Goal: Feedback & Contribution: Contribute content

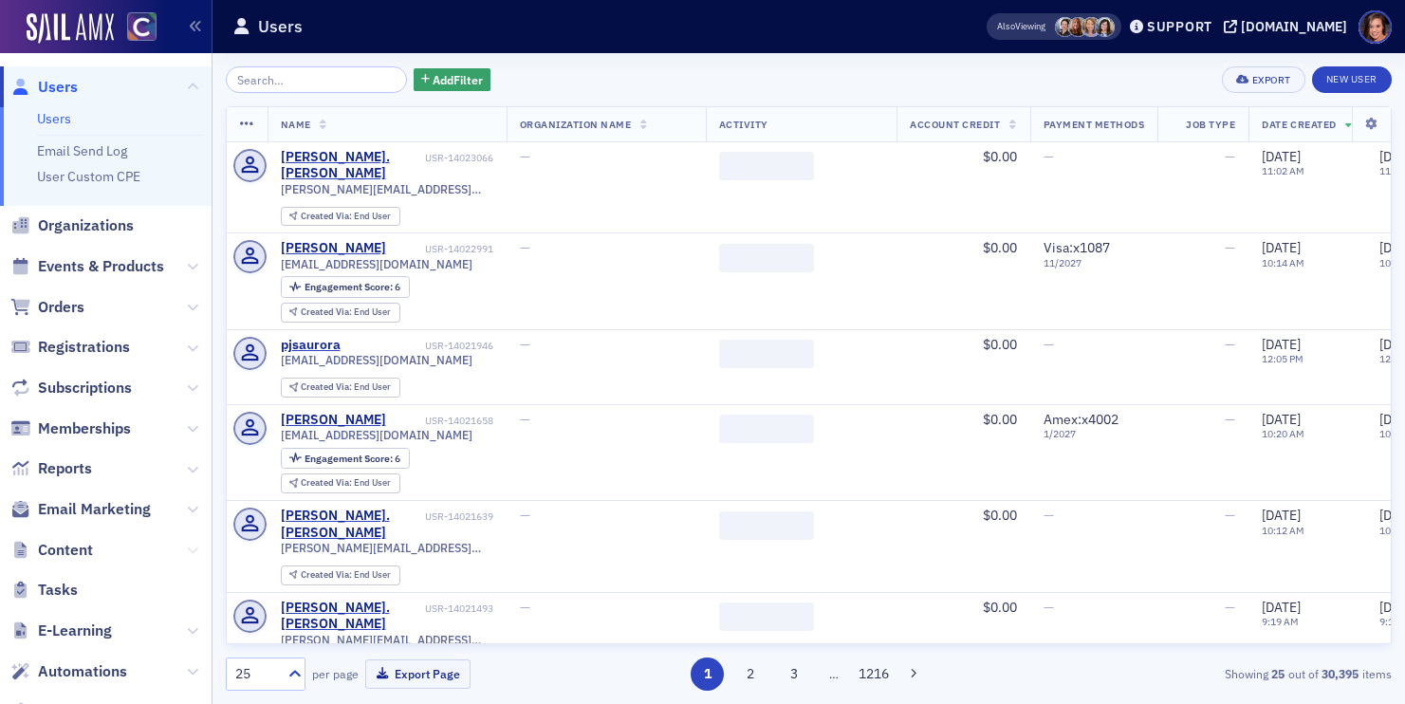
click at [196, 544] on icon at bounding box center [192, 549] width 11 height 11
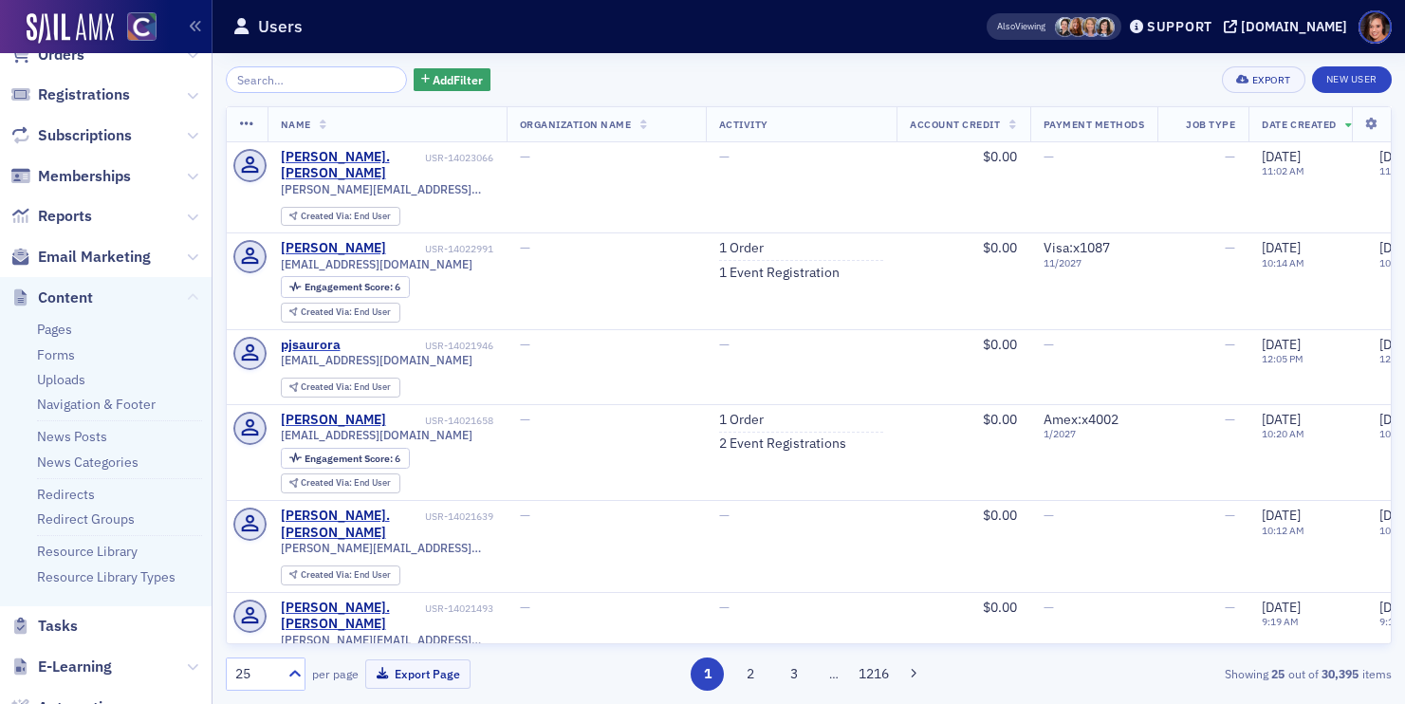
scroll to position [274, 0]
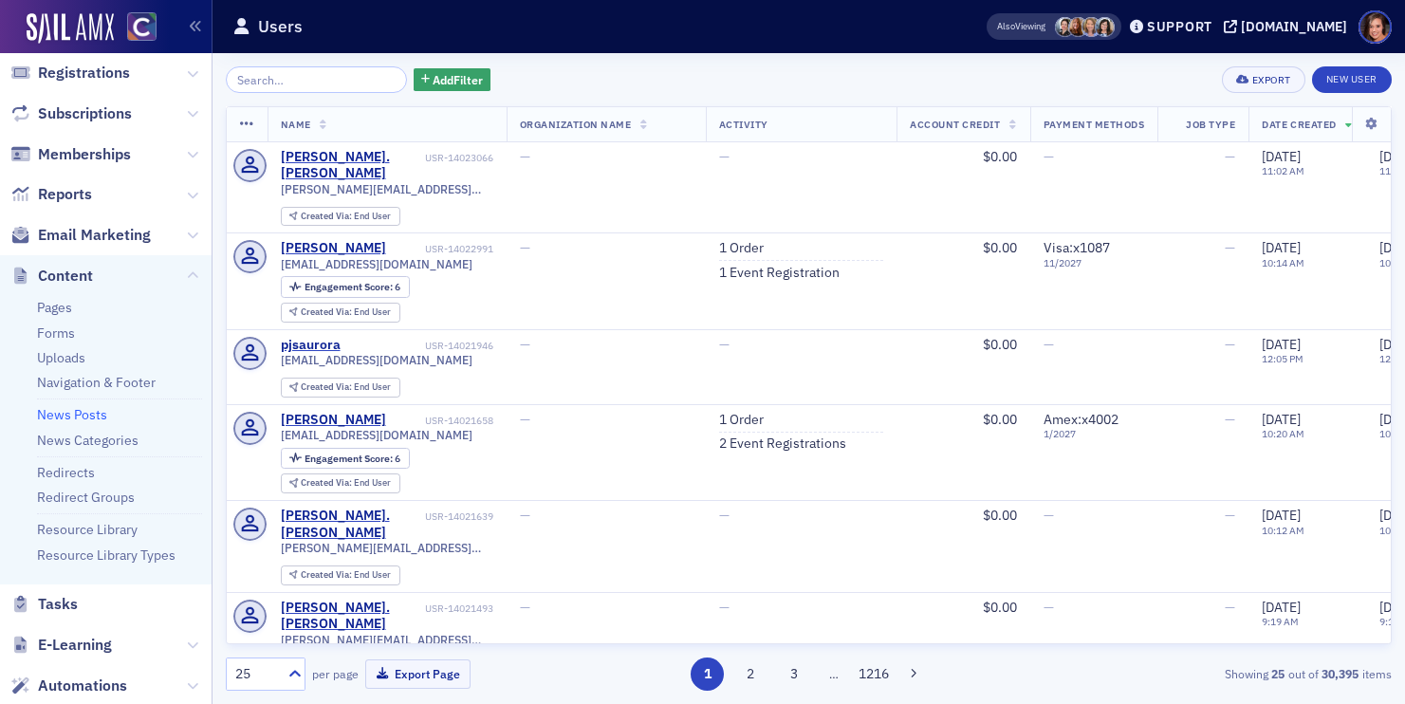
click at [69, 420] on link "News Posts" at bounding box center [72, 414] width 70 height 17
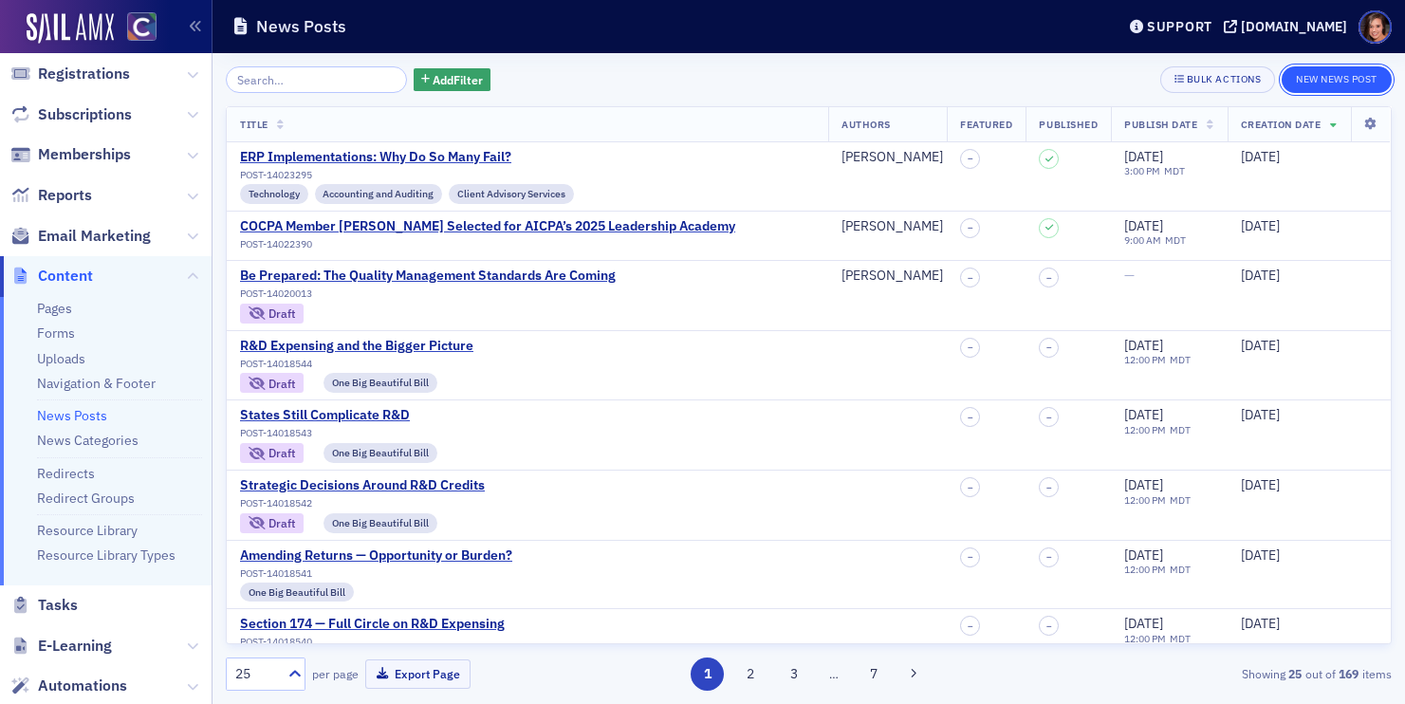
click at [1315, 71] on button "New News Post" at bounding box center [1336, 79] width 110 height 27
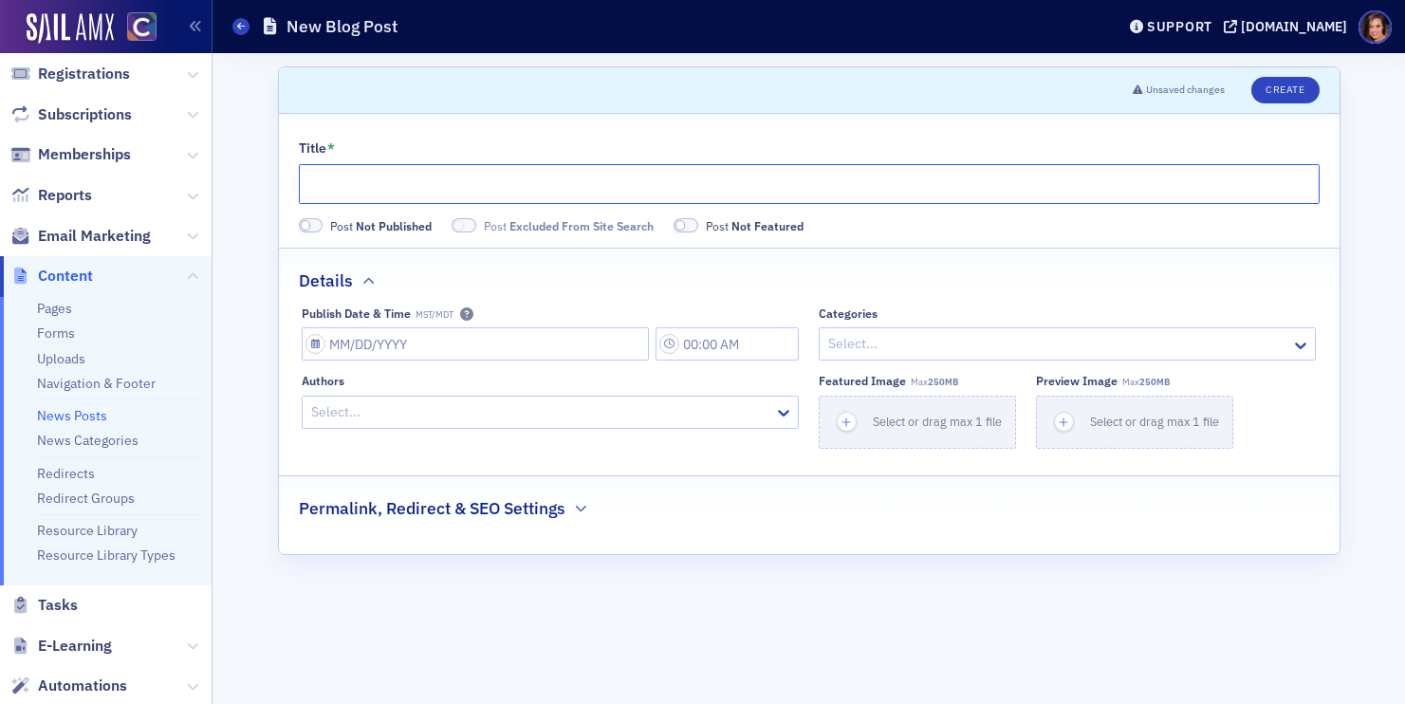
click at [561, 188] on input "Title *" at bounding box center [809, 184] width 1021 height 40
paste input "Colorado’s 2025 Special Legislative Session: AI Regulation, Budget Deficits, an…"
type input "Colorado’s 2025 Special Legislative Session: AI Regulation, Budget Deficits, an…"
click at [602, 410] on div at bounding box center [540, 412] width 463 height 24
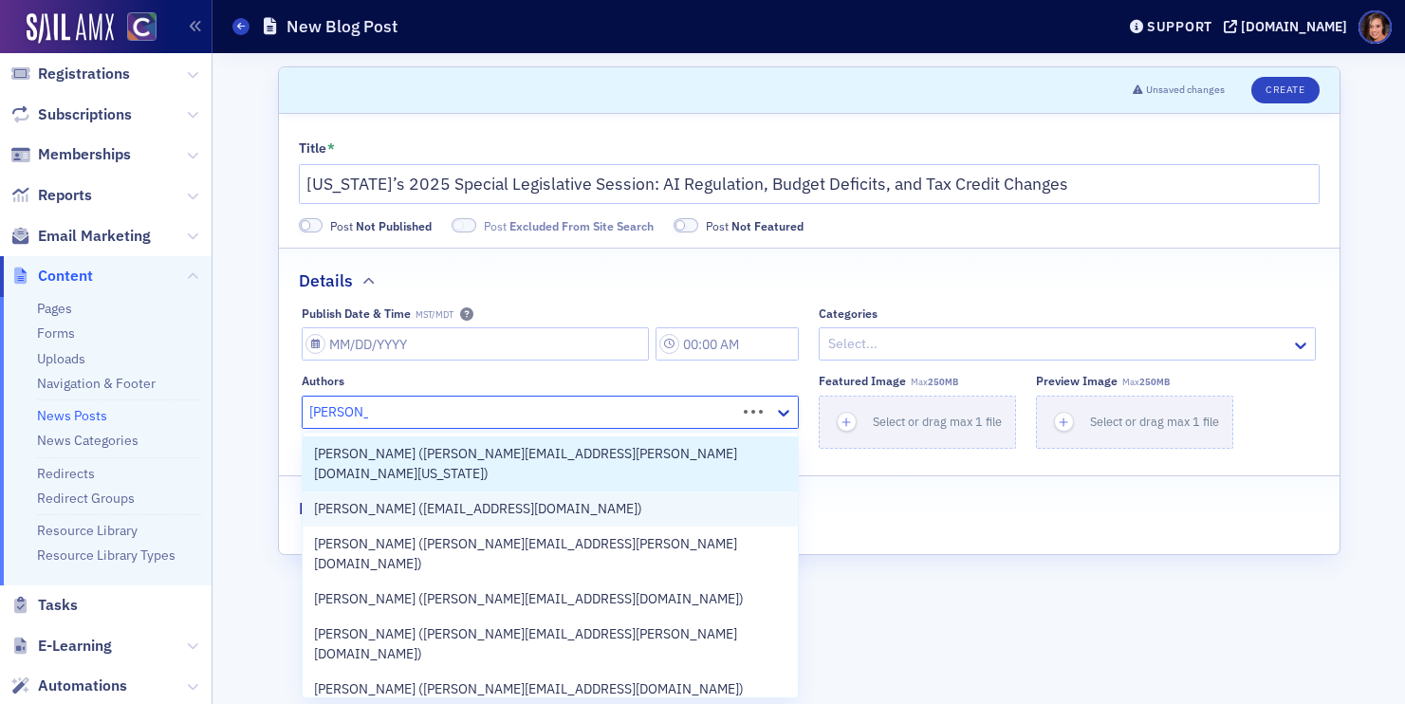
type input "alicia gelin"
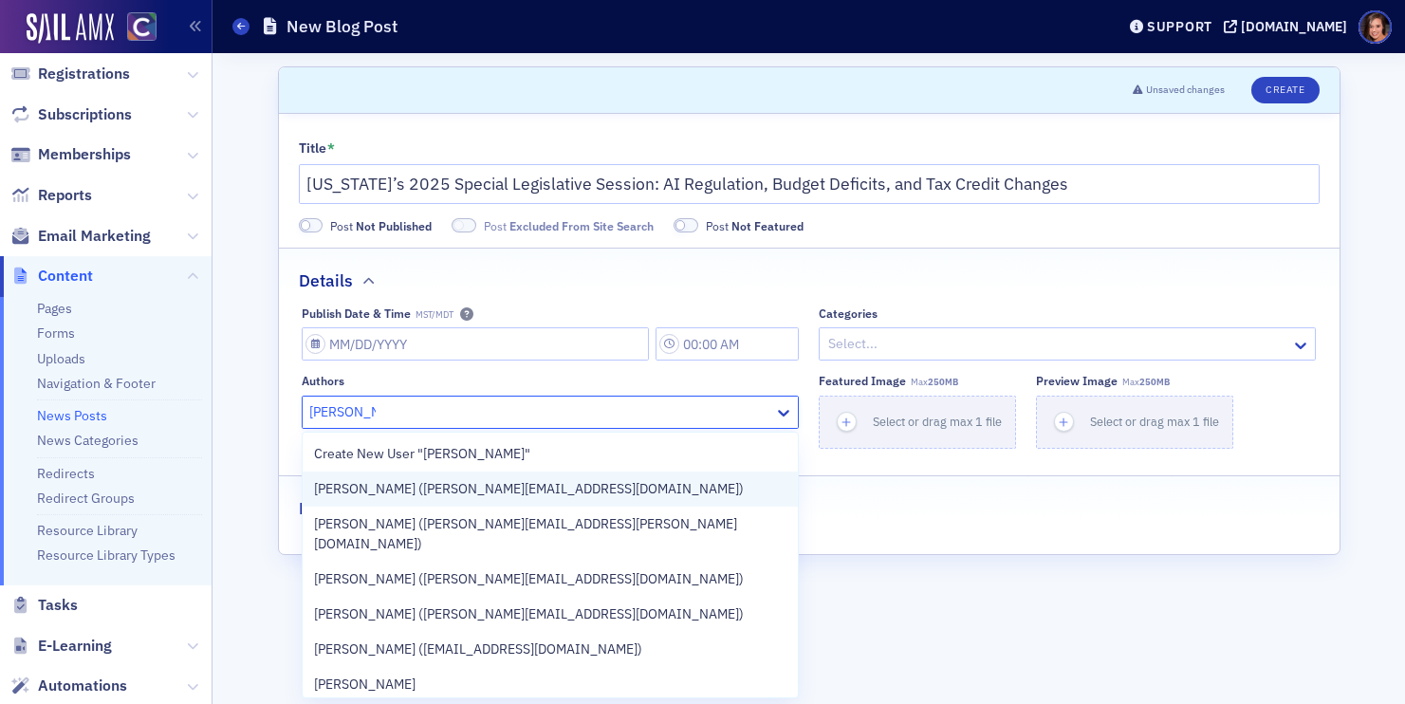
click at [543, 498] on div "Alicia Gelinas (alicia@cocpa.org)" at bounding box center [550, 488] width 495 height 35
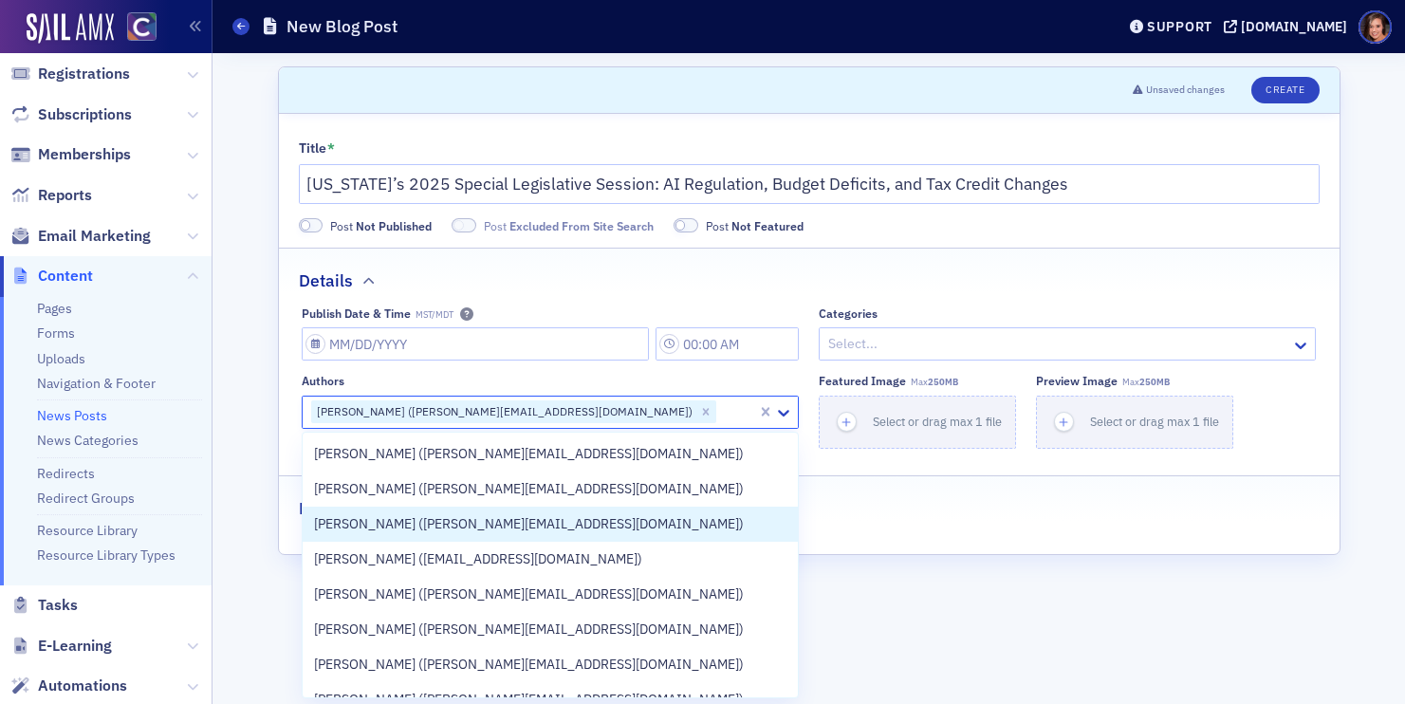
click at [970, 277] on div "Details" at bounding box center [809, 270] width 1021 height 45
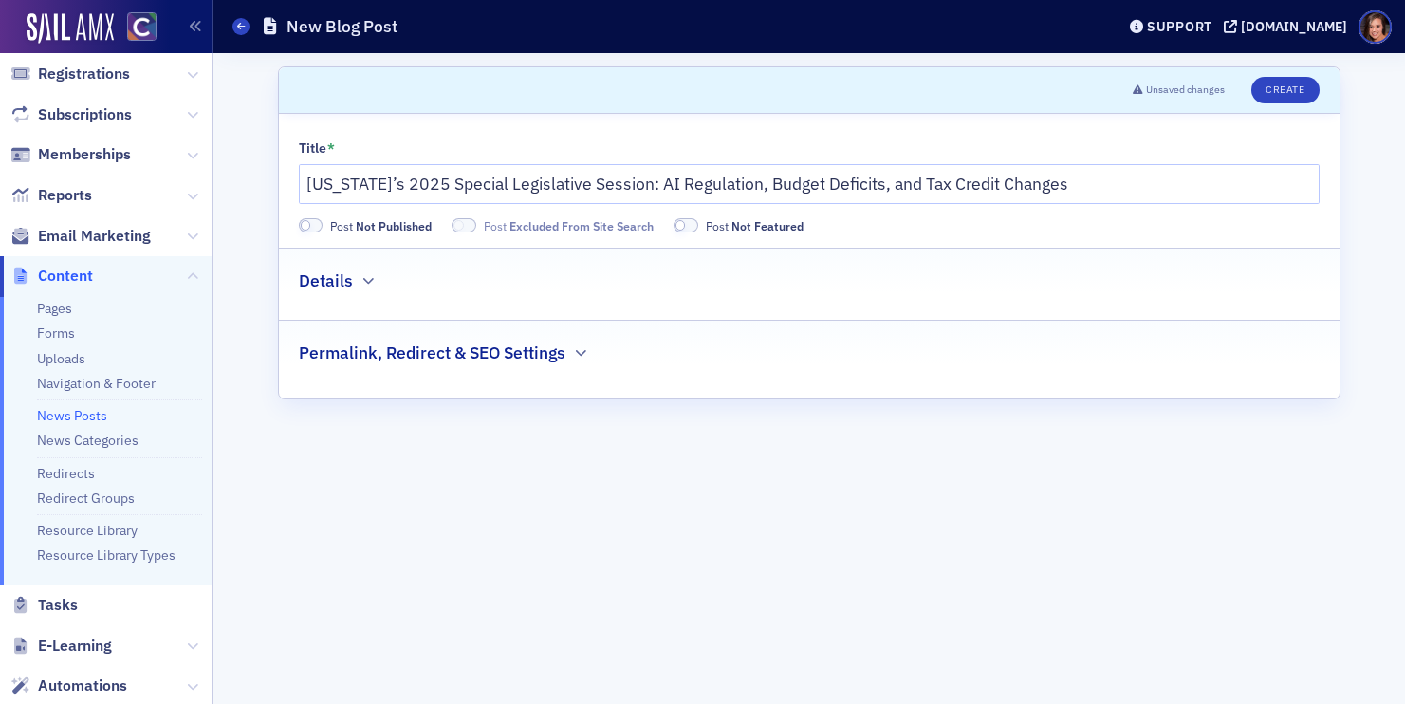
click at [938, 270] on div "Details" at bounding box center [809, 270] width 1021 height 45
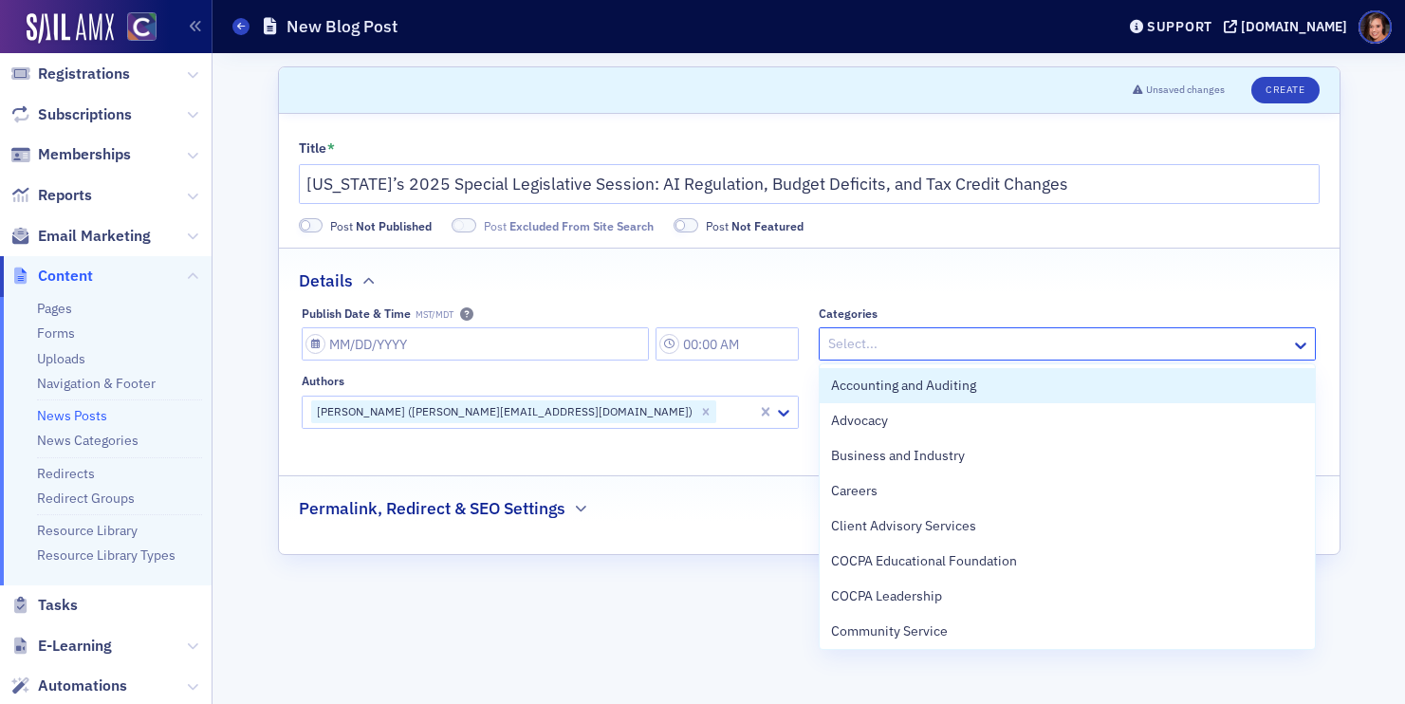
click at [948, 332] on div at bounding box center [1057, 344] width 463 height 24
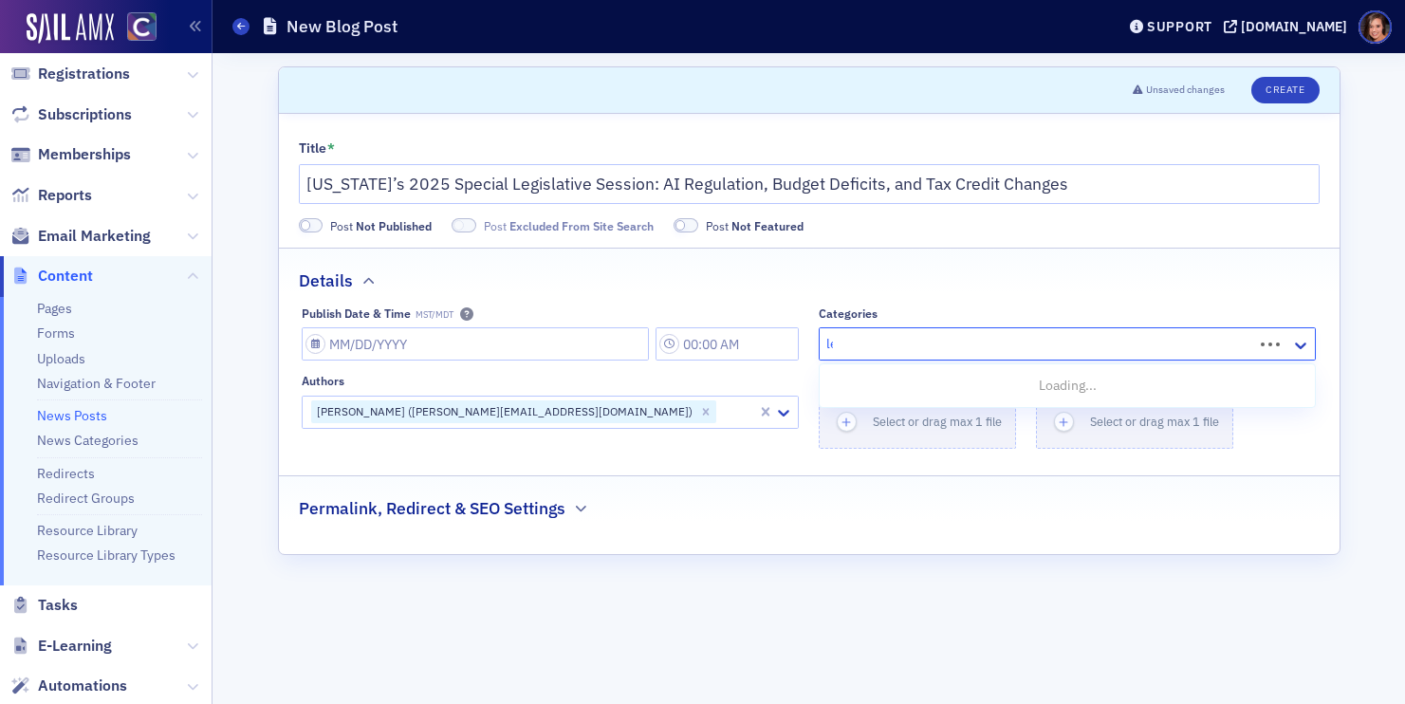
type input "leg"
click at [936, 415] on div "Legislation" at bounding box center [1067, 421] width 472 height 20
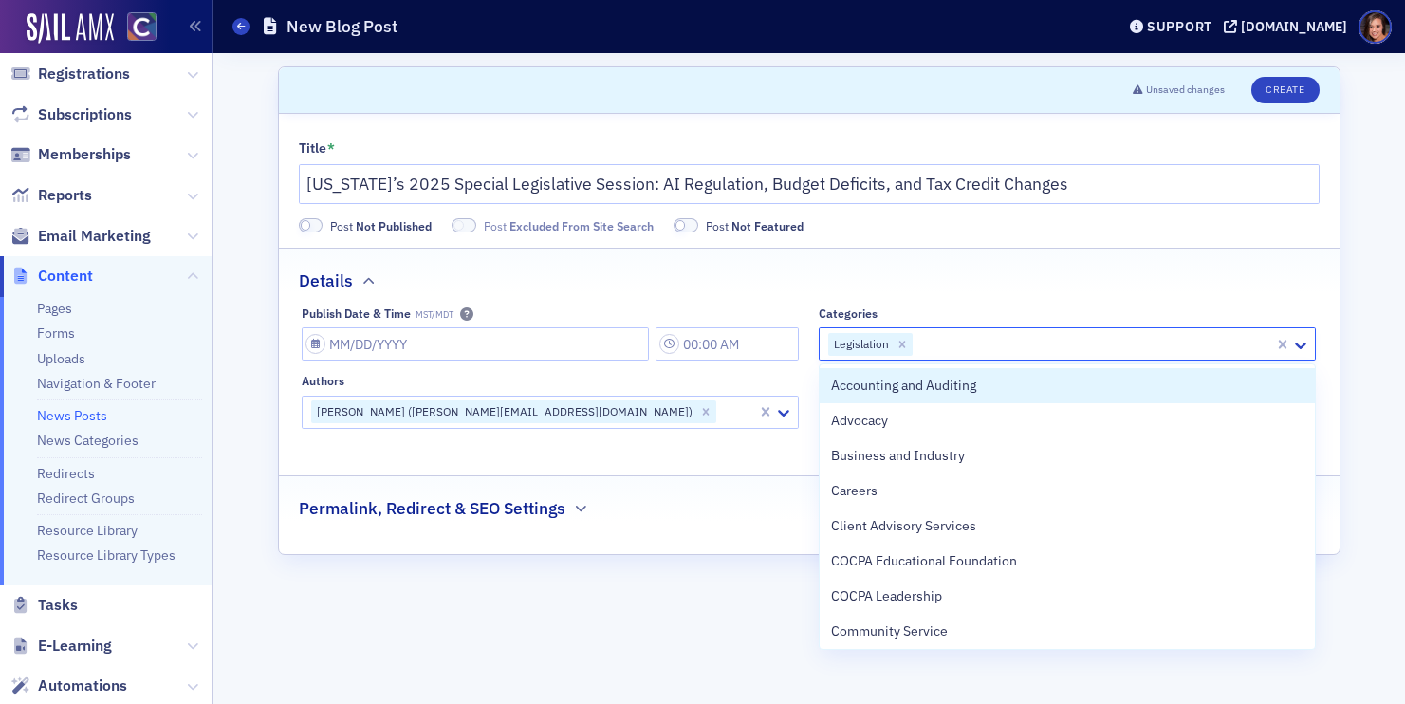
click at [974, 316] on div "Categories" at bounding box center [1067, 313] width 497 height 14
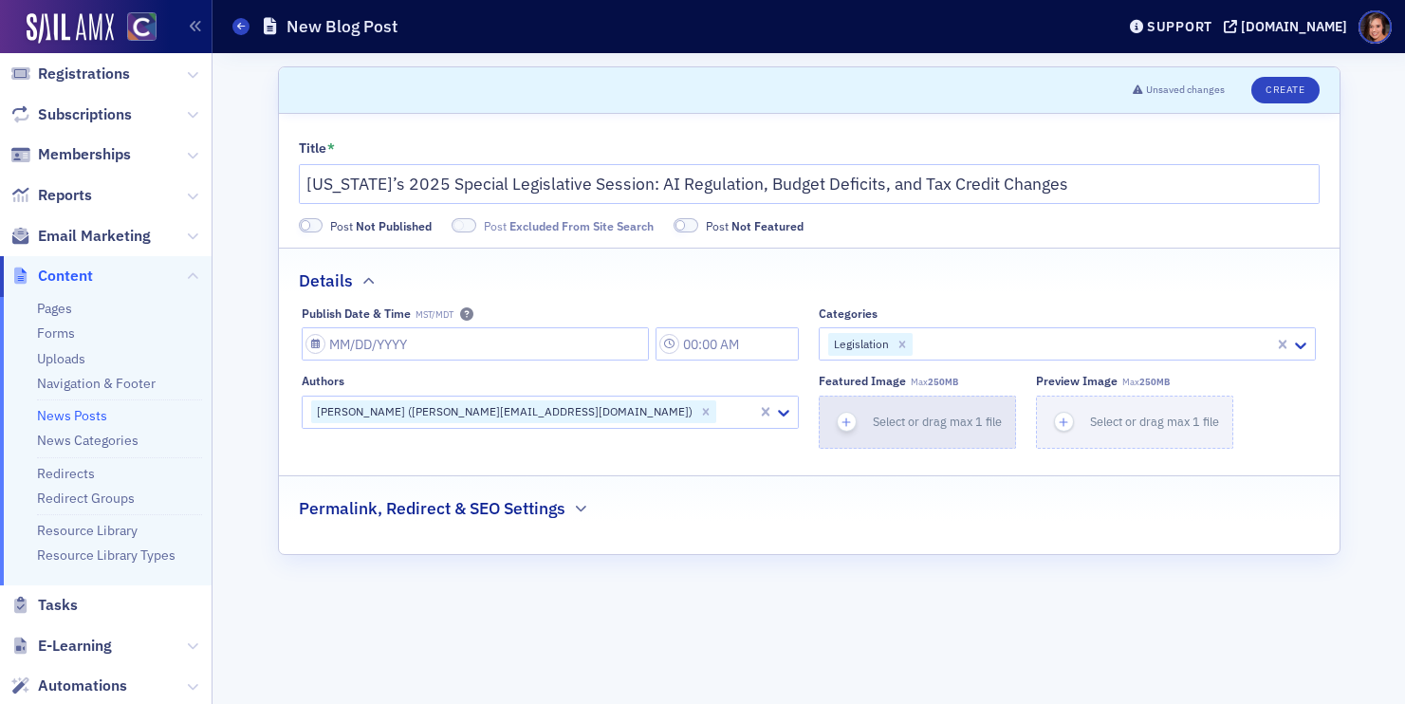
click at [886, 427] on span "Select or drag max 1 file" at bounding box center [937, 421] width 129 height 15
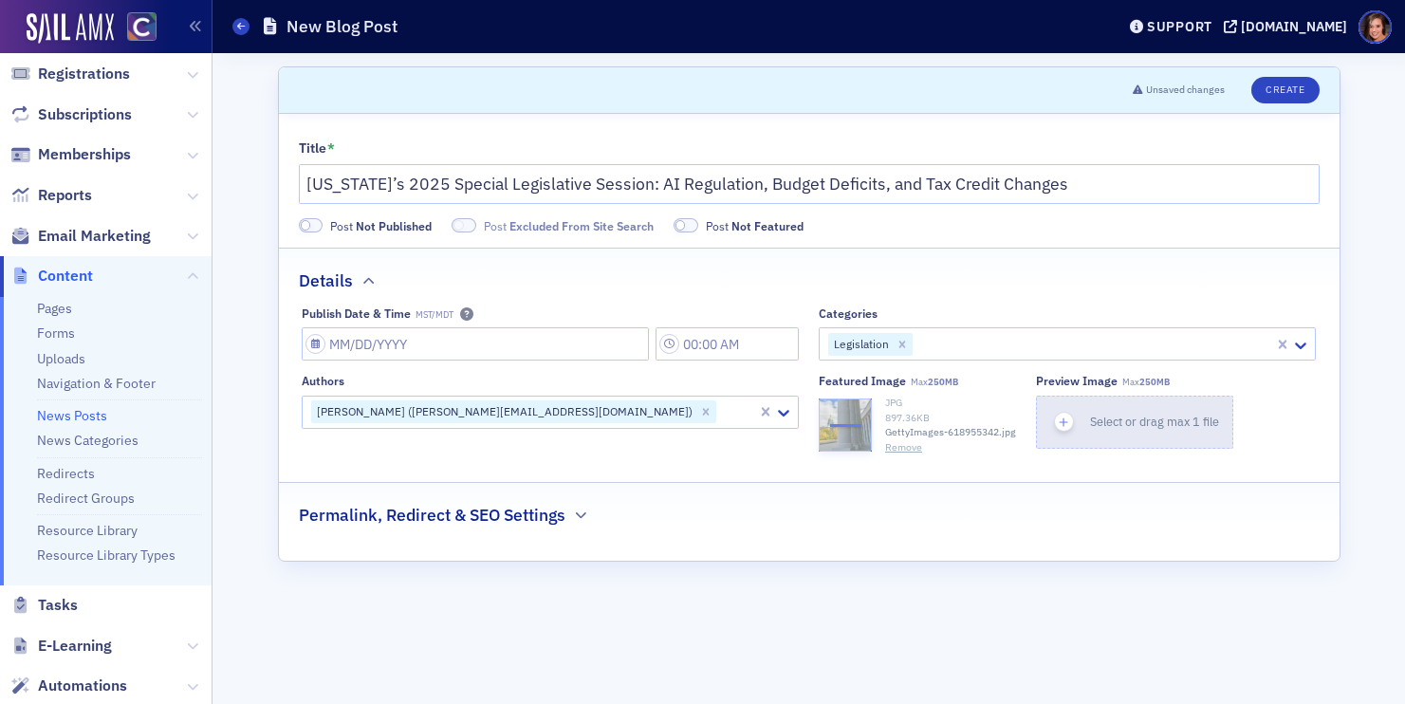
click at [1121, 433] on button "Select or drag max 1 file" at bounding box center [1134, 422] width 197 height 53
click at [554, 519] on h2 "Permalink, Redirect & SEO Settings" at bounding box center [432, 515] width 267 height 25
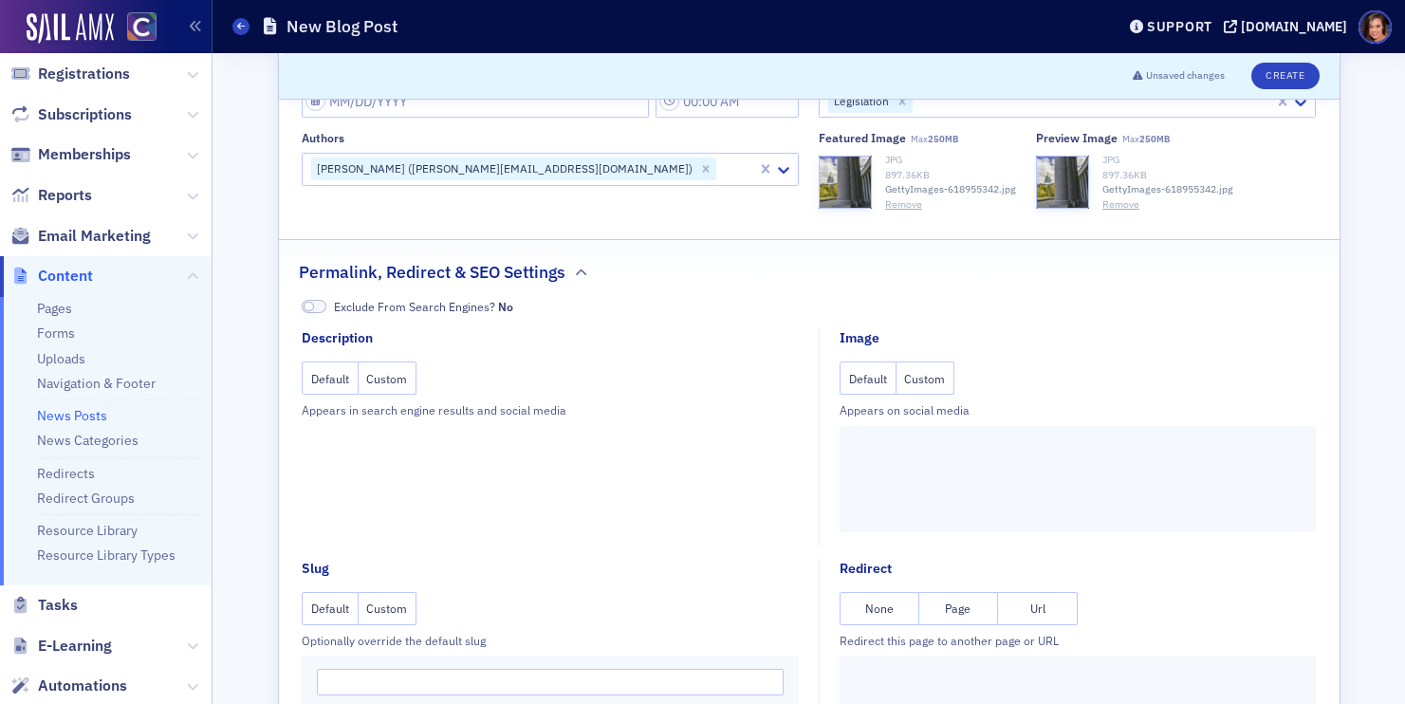
scroll to position [248, 0]
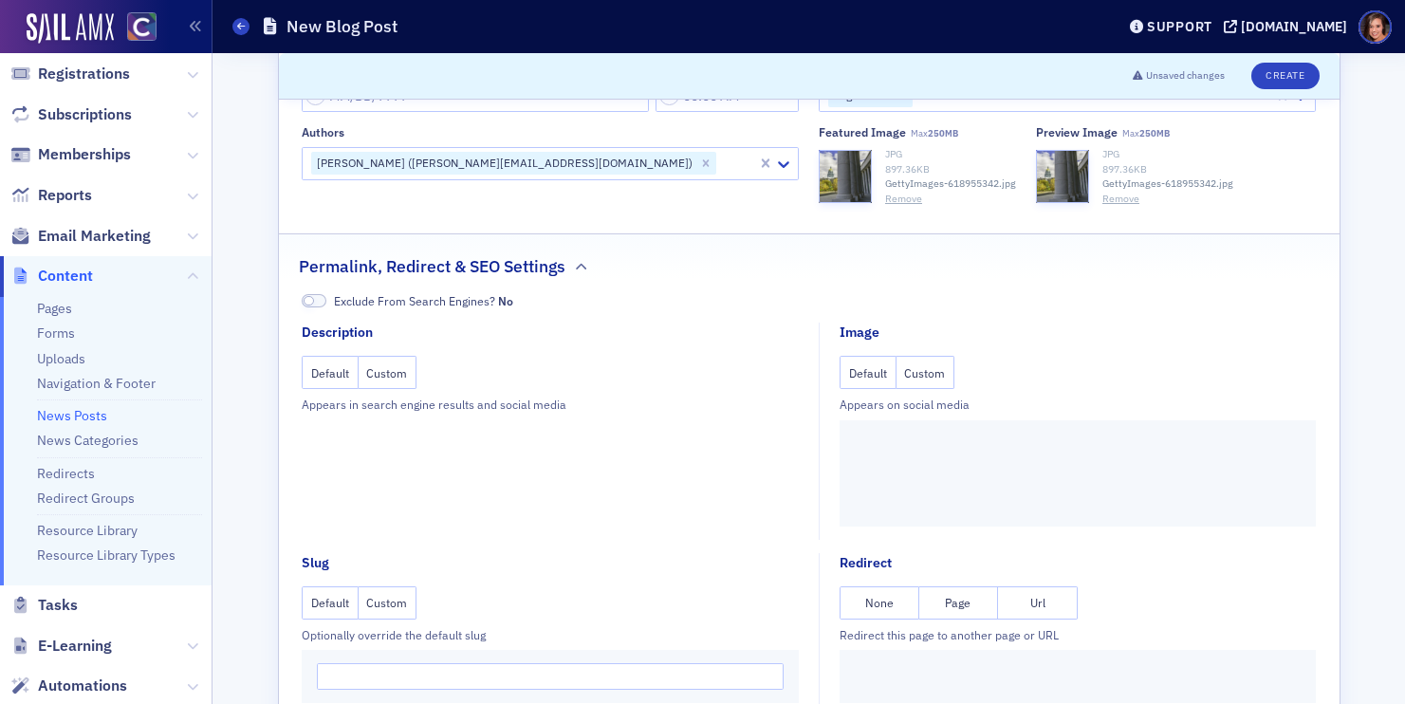
click at [915, 376] on button "Custom" at bounding box center [925, 372] width 59 height 33
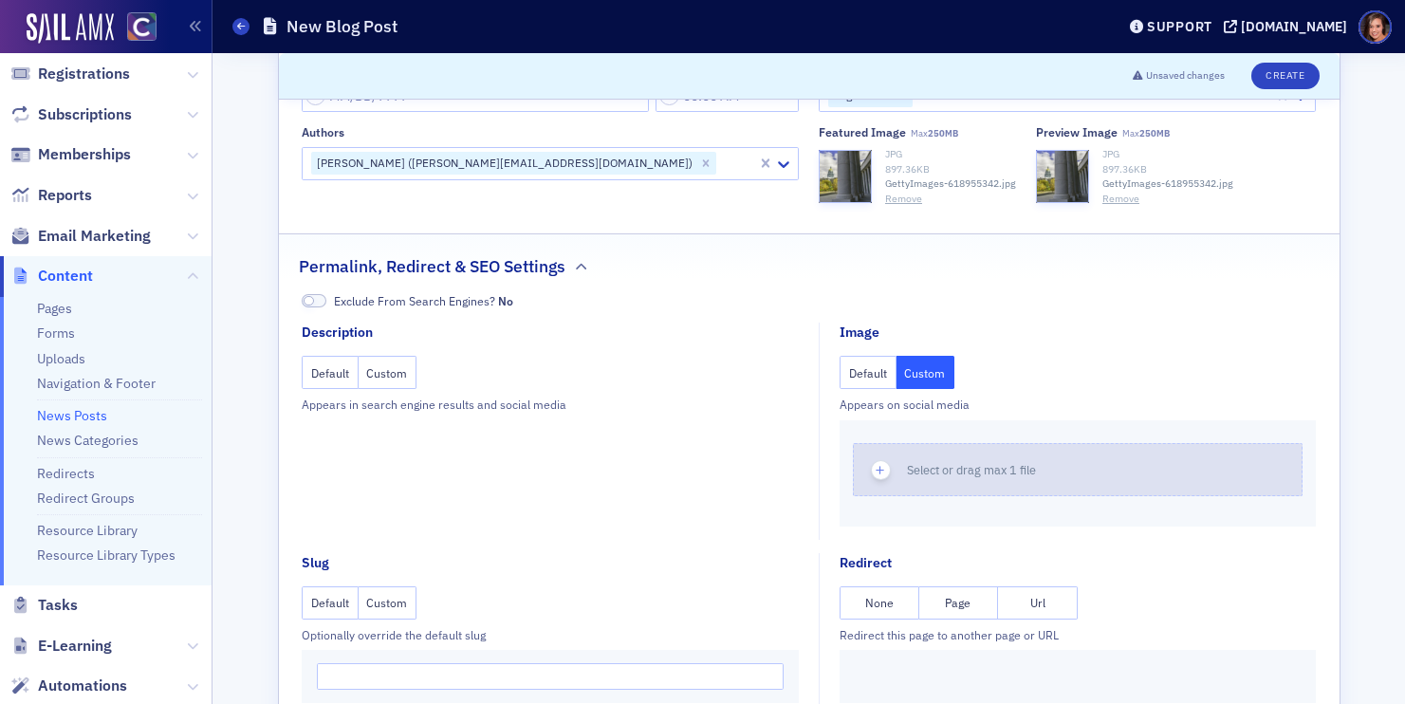
click at [924, 467] on span "Select or drag max 1 file" at bounding box center [971, 469] width 129 height 15
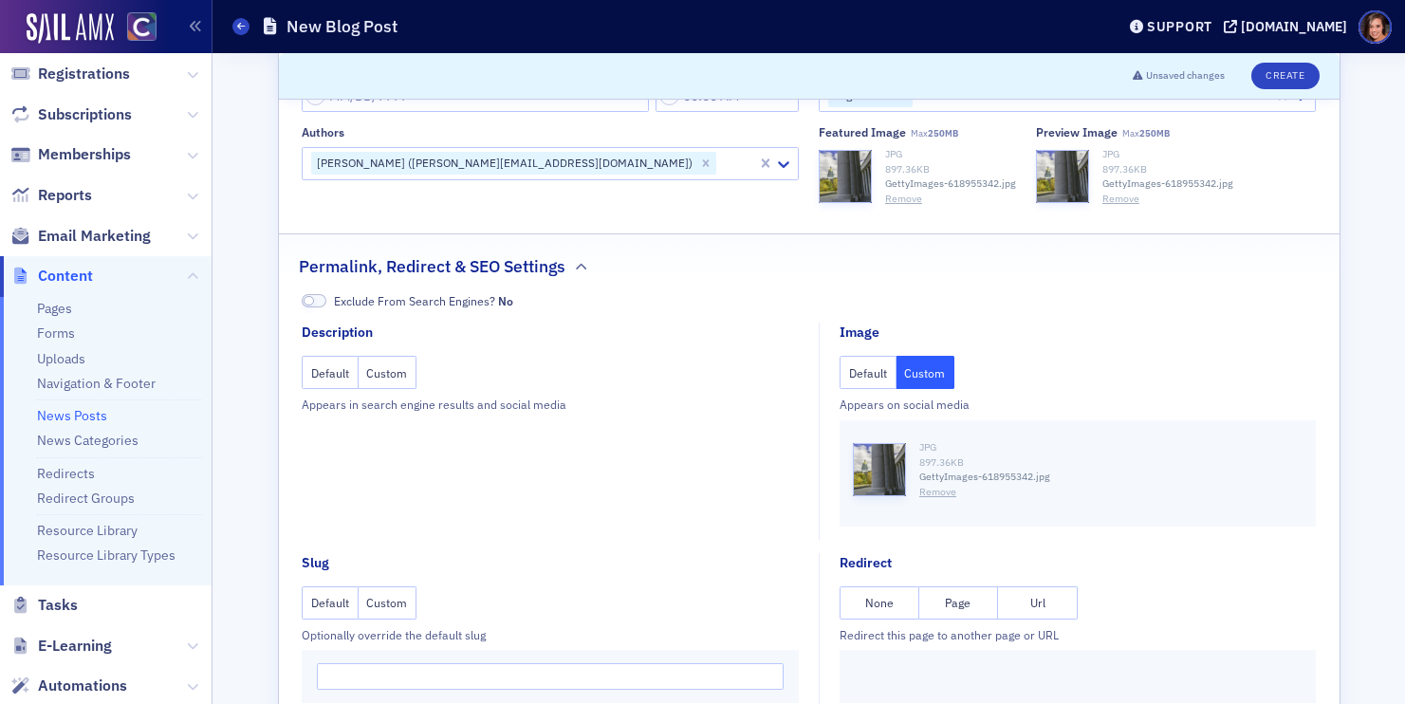
click at [383, 378] on button "Custom" at bounding box center [388, 372] width 59 height 33
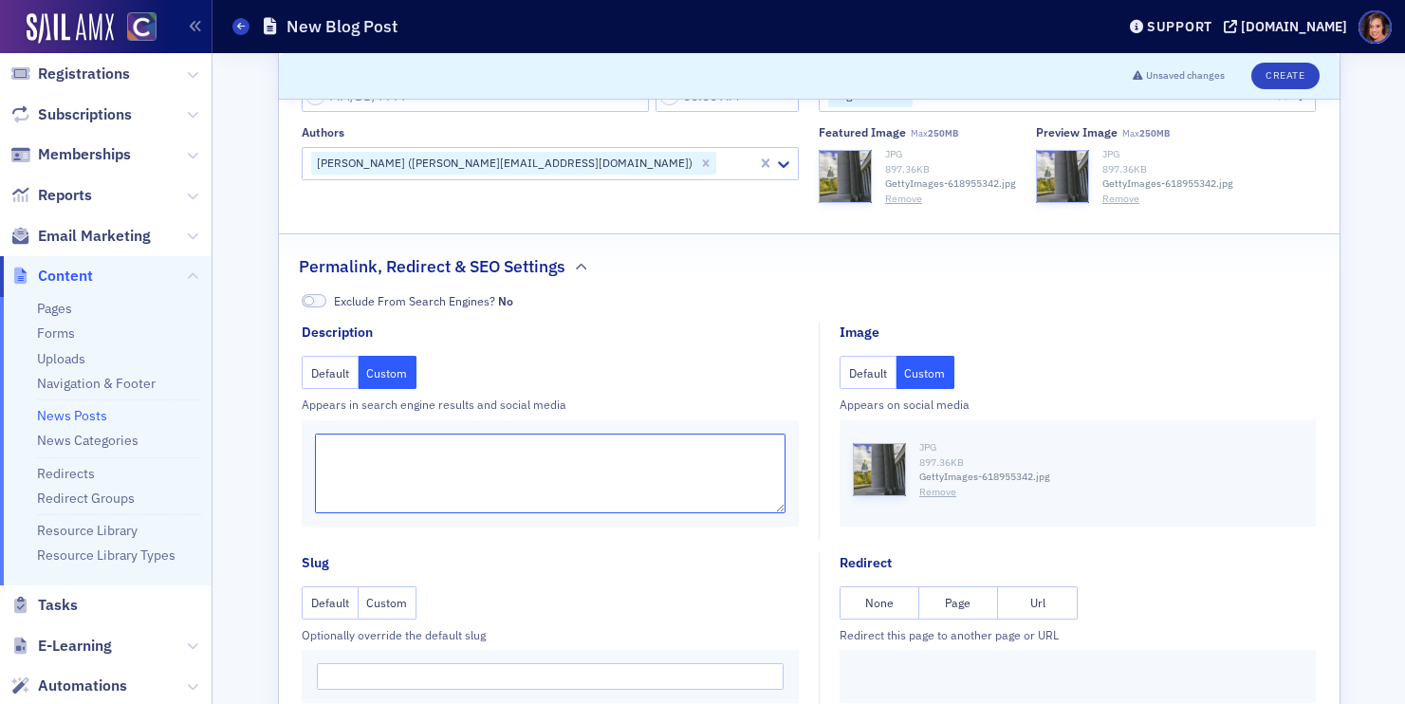
click at [411, 443] on textarea at bounding box center [550, 473] width 470 height 80
paste textarea "Colorado’s 2025 special session cut tax credits, trimmed budgets, and delayed A…"
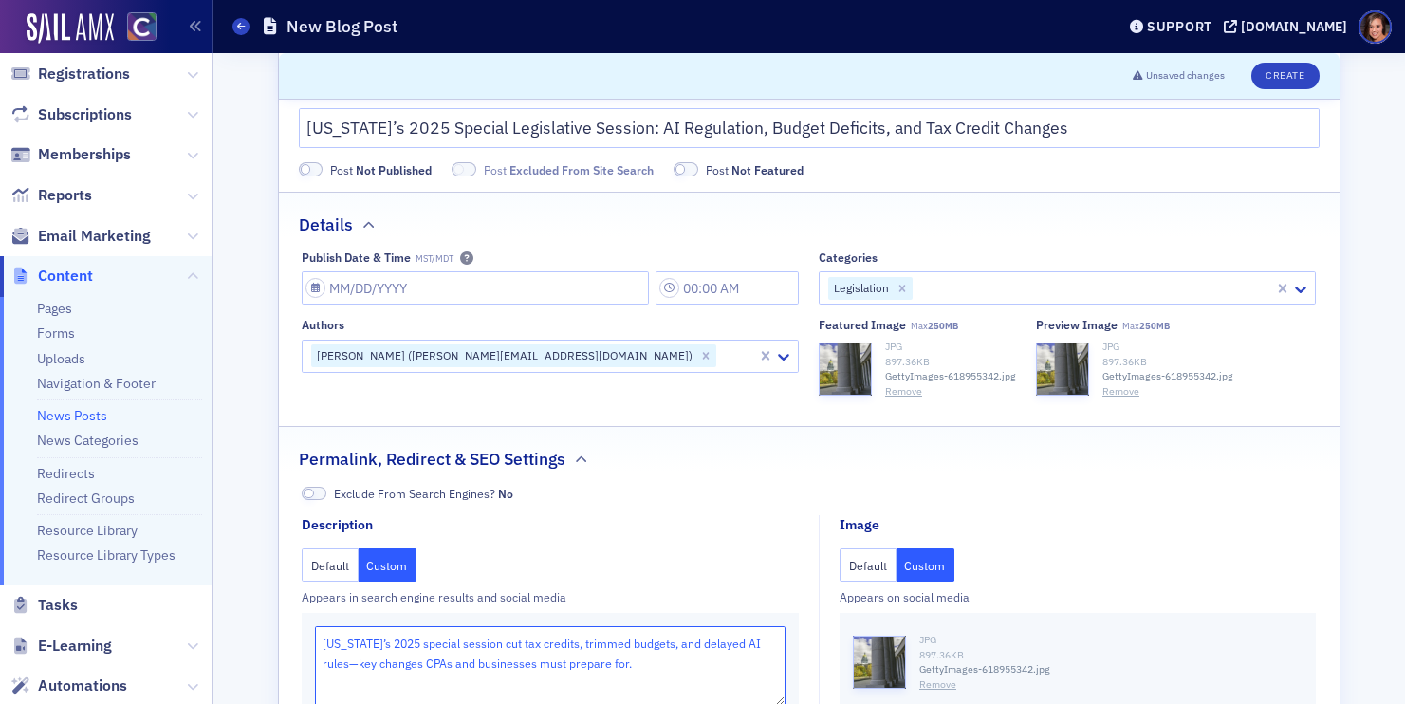
scroll to position [0, 0]
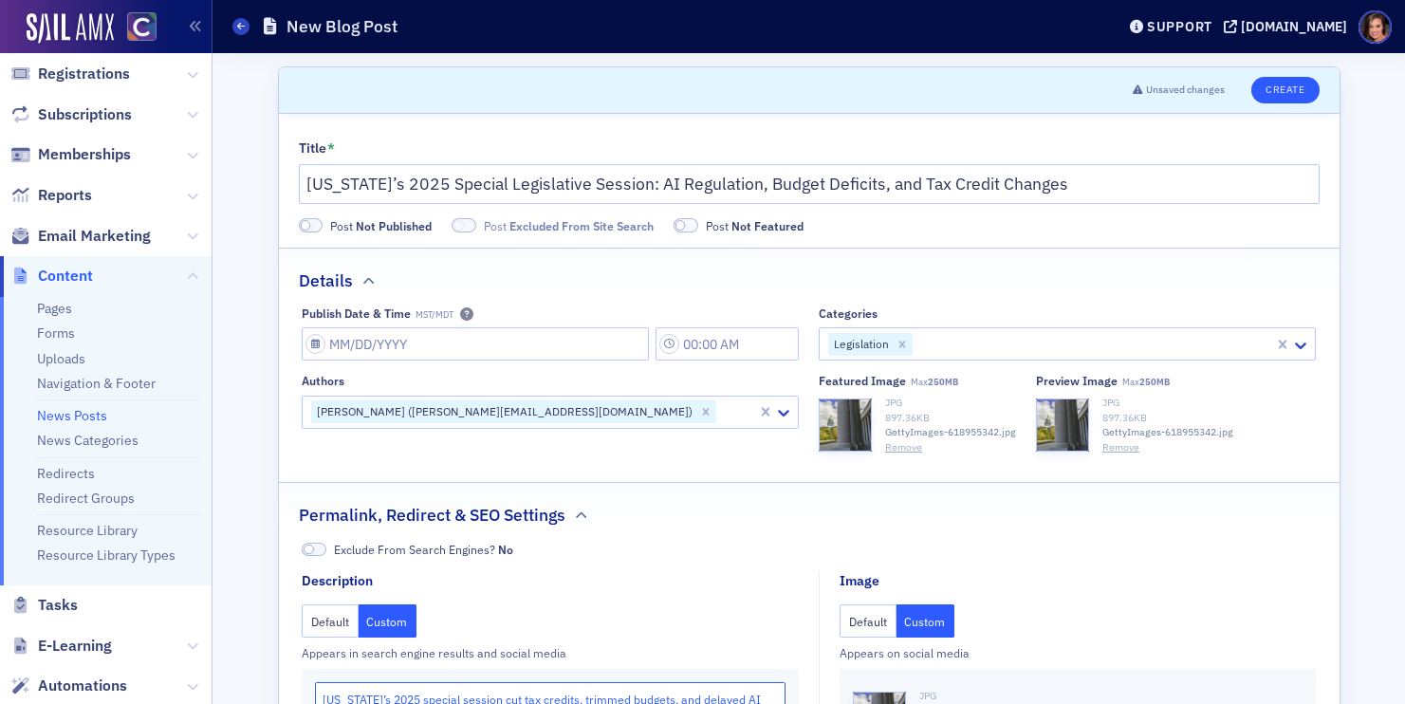
type textarea "Colorado’s 2025 special session cut tax credits, trimmed budgets, and delayed A…"
click at [1279, 81] on button "Create" at bounding box center [1284, 90] width 67 height 27
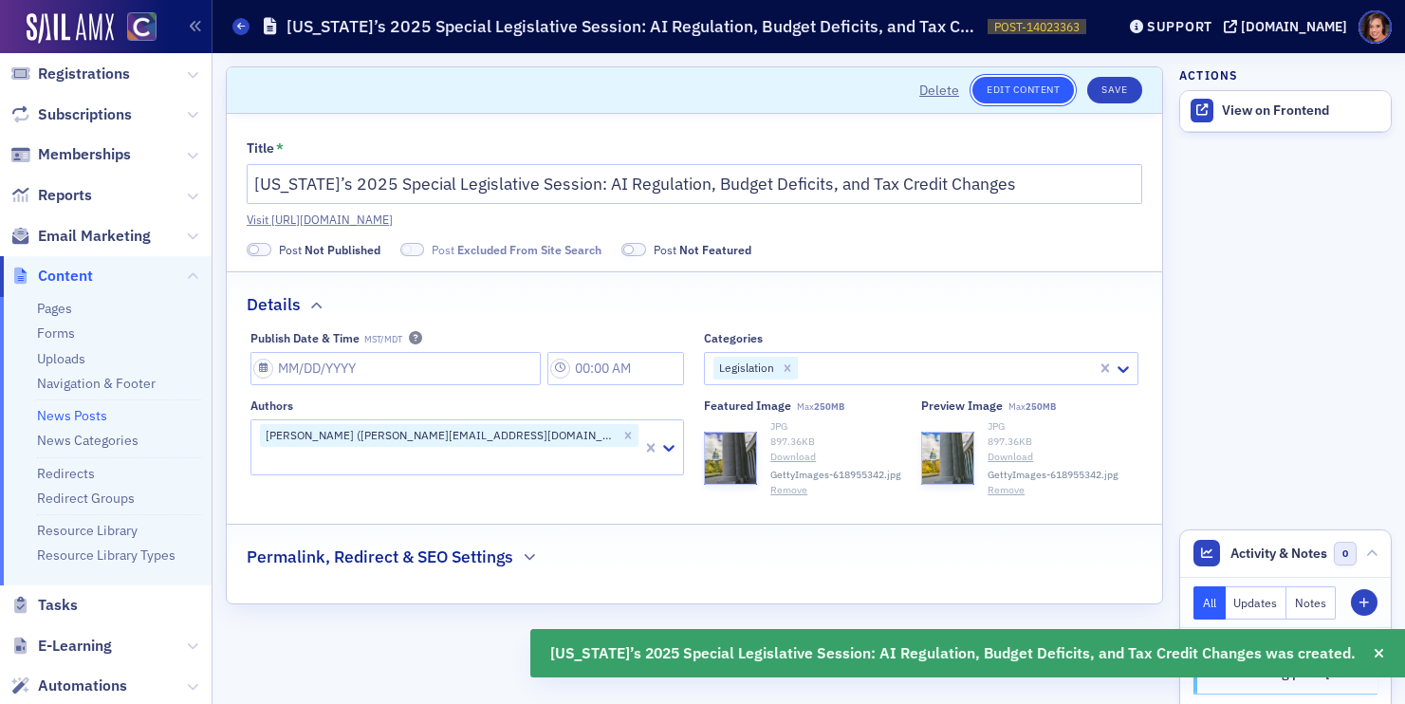
click at [1044, 92] on link "Edit Content" at bounding box center [1022, 90] width 101 height 27
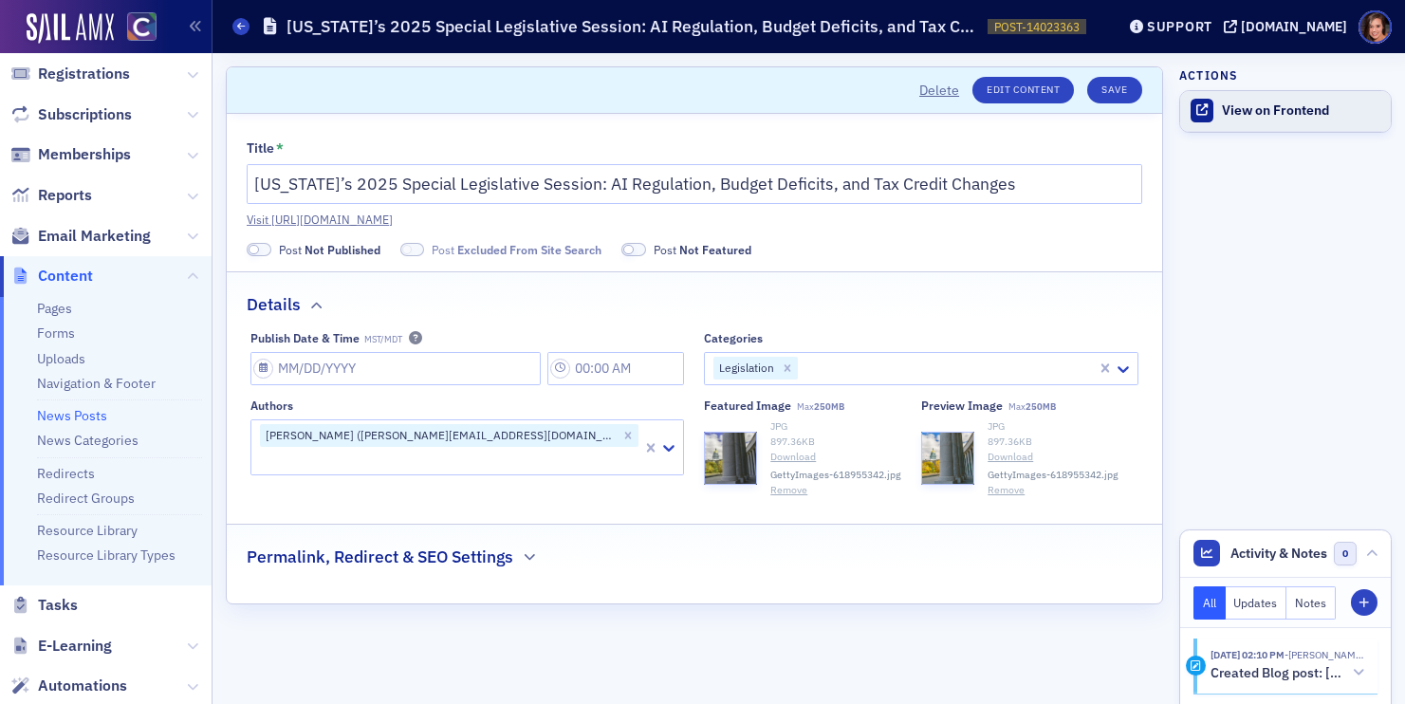
click at [1234, 116] on div "View on Frontend" at bounding box center [1301, 110] width 159 height 17
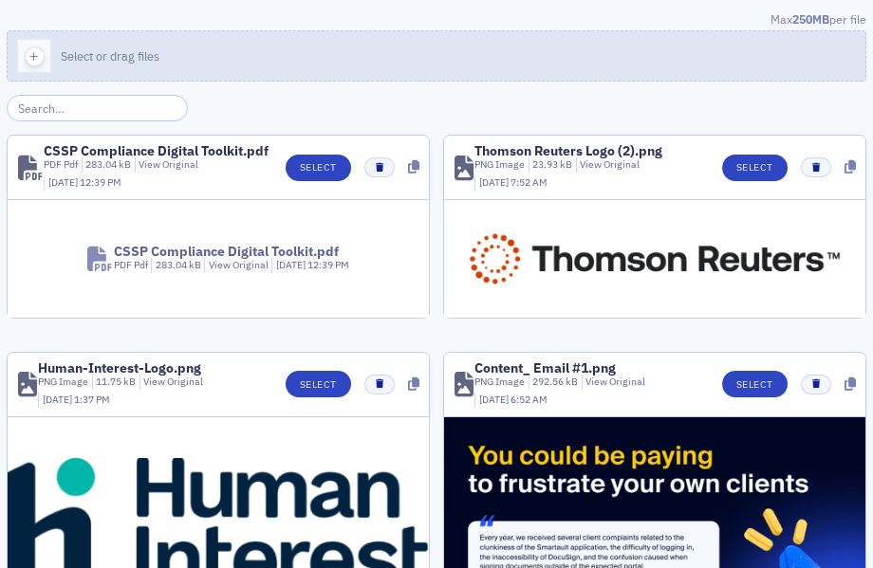
click at [310, 52] on button "Select or drag files" at bounding box center [436, 55] width 859 height 51
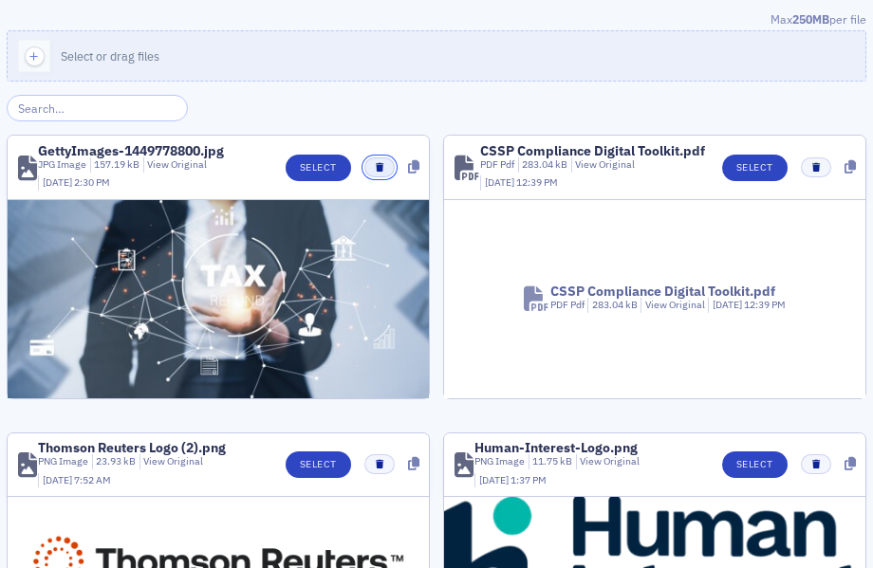
click at [381, 167] on icon "button" at bounding box center [380, 167] width 8 height 9
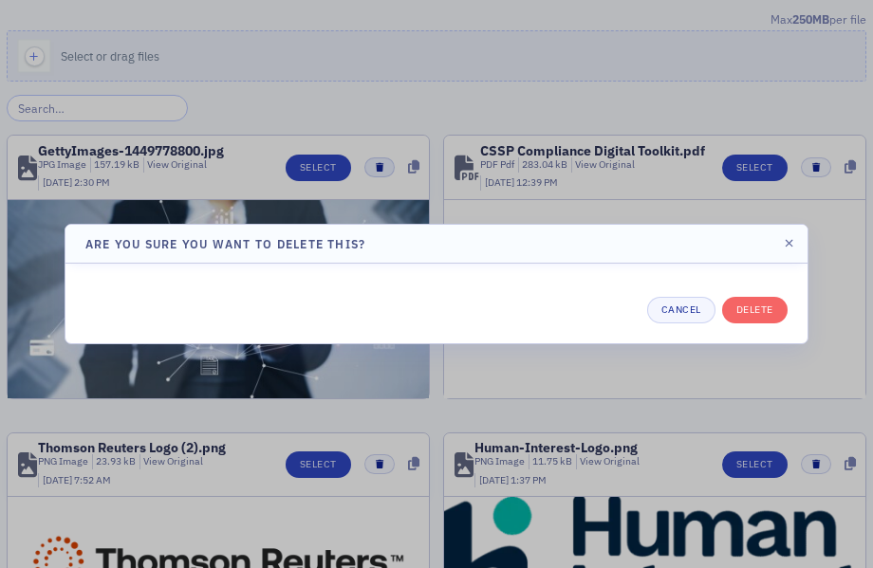
click at [381, 167] on div at bounding box center [436, 284] width 873 height 568
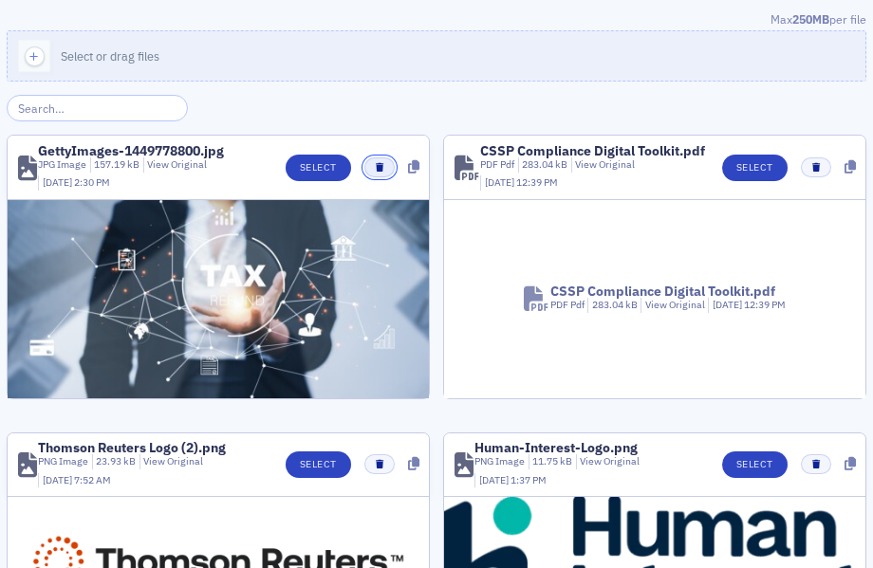
click at [376, 172] on icon "button" at bounding box center [380, 167] width 8 height 9
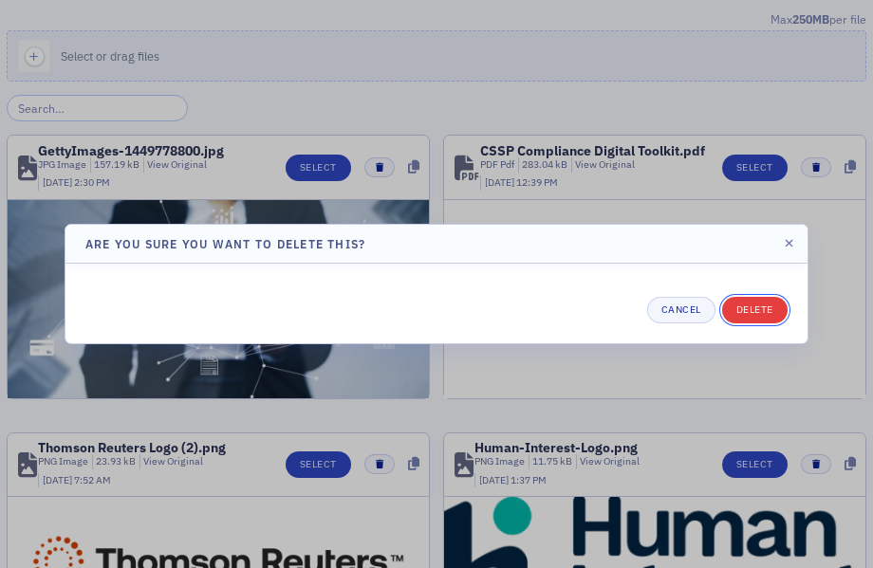
click at [747, 308] on button "Delete" at bounding box center [754, 310] width 65 height 27
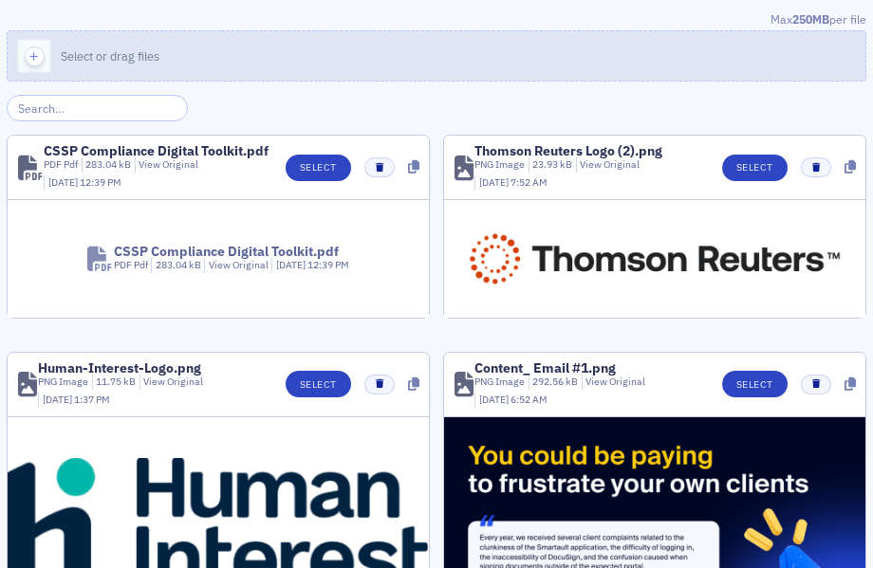
click at [567, 58] on button "Select or drag files" at bounding box center [436, 55] width 859 height 51
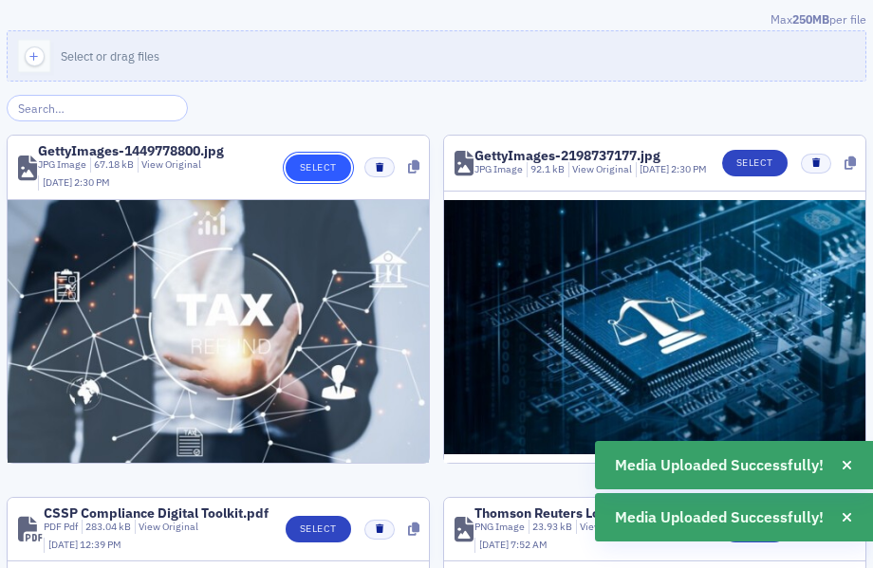
click at [316, 168] on button "Select" at bounding box center [317, 168] width 65 height 27
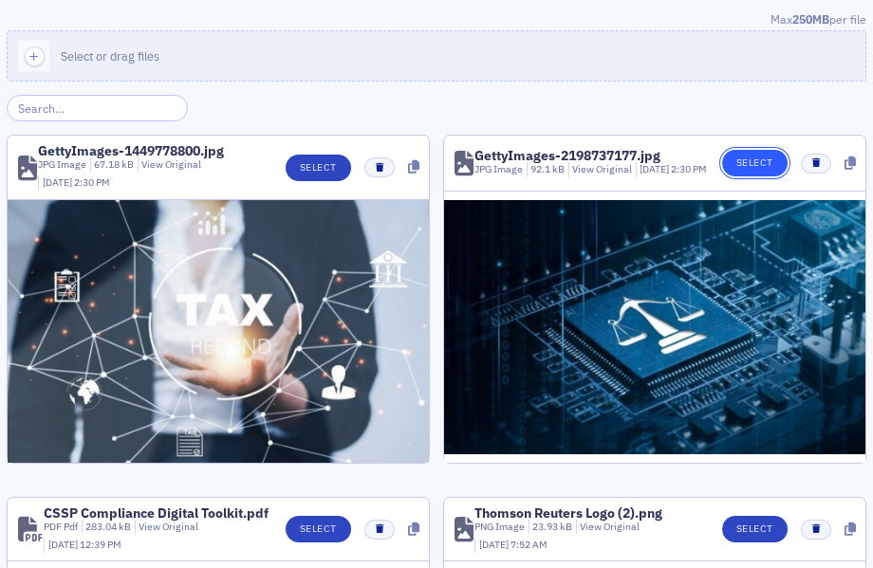
click at [757, 165] on button "Select" at bounding box center [754, 163] width 65 height 27
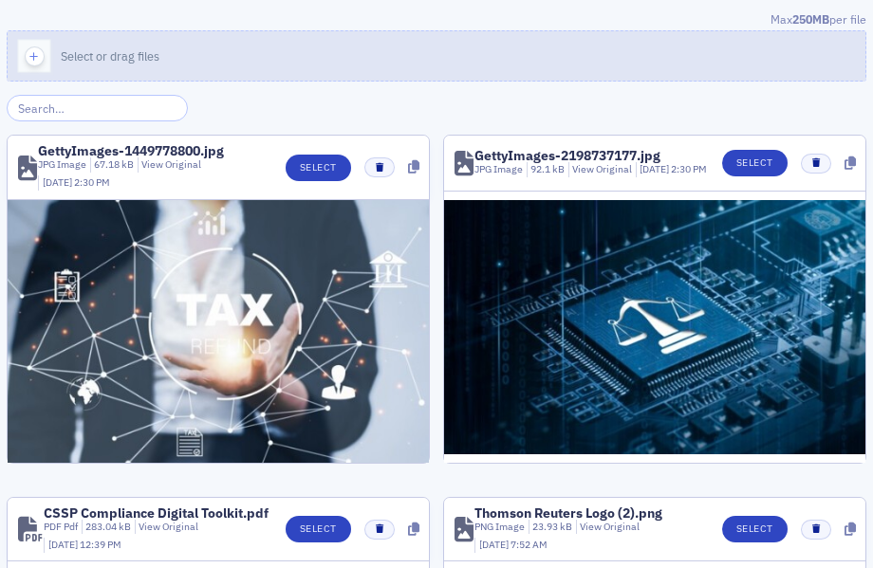
click at [383, 68] on button "Select or drag files" at bounding box center [436, 55] width 859 height 51
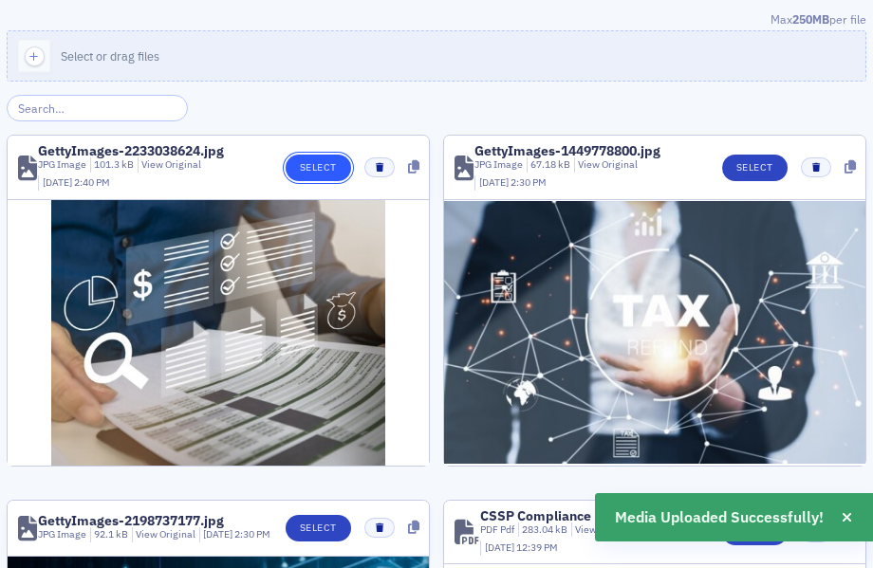
click at [321, 159] on button "Select" at bounding box center [317, 168] width 65 height 27
